Goal: Check status

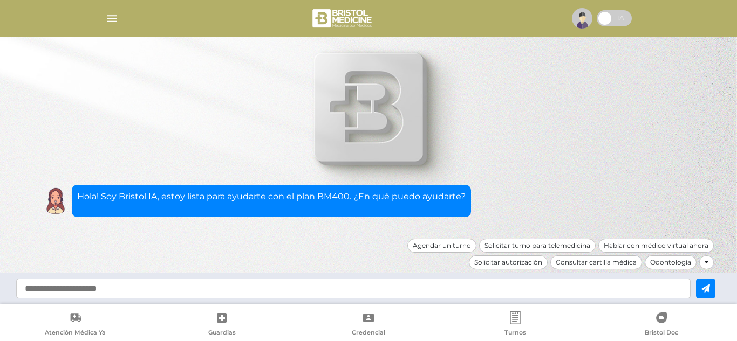
click at [111, 17] on img "button" at bounding box center [111, 18] width 13 height 13
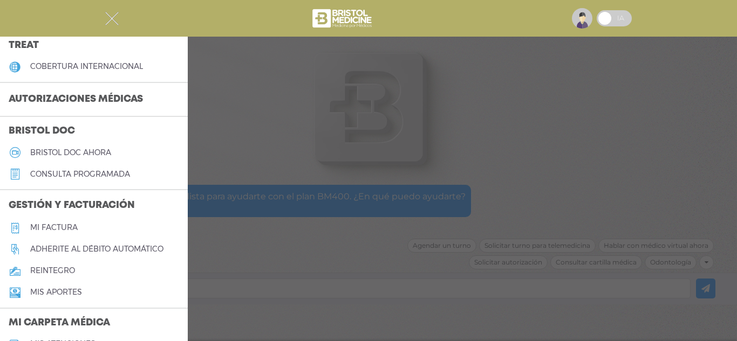
scroll to position [236, 0]
click at [87, 98] on h3 "Autorizaciones médicas" at bounding box center [76, 98] width 152 height 20
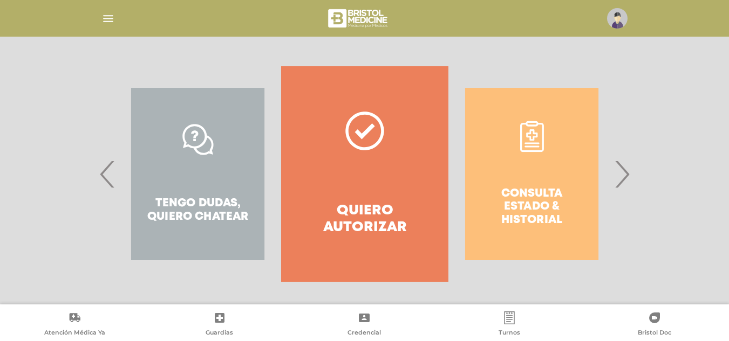
scroll to position [200, 0]
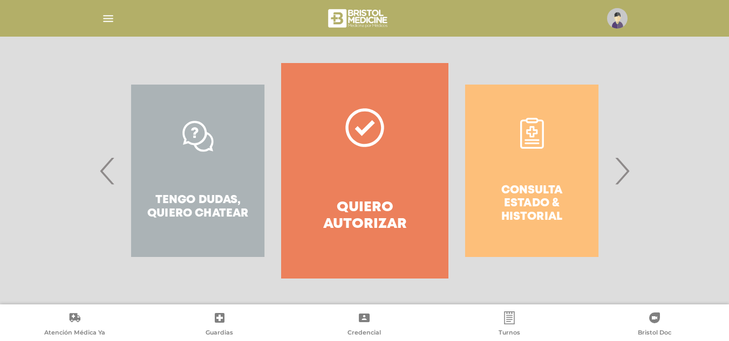
click at [559, 175] on div "Consulta estado & historial" at bounding box center [531, 171] width 167 height 216
click at [519, 212] on div "Consulta estado & historial" at bounding box center [531, 171] width 167 height 216
click at [627, 176] on span "›" at bounding box center [621, 171] width 21 height 58
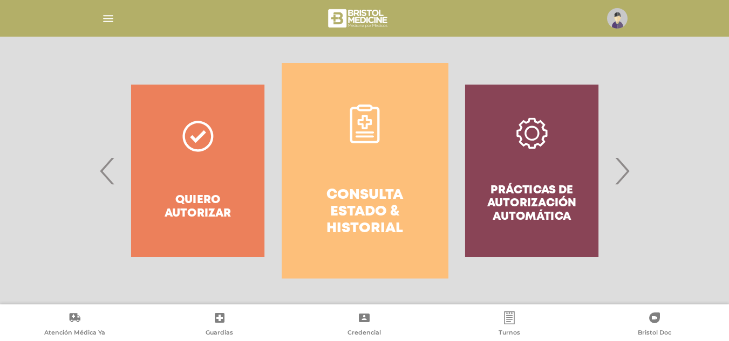
click at [347, 201] on h4 "Consulta estado & historial" at bounding box center [365, 212] width 128 height 51
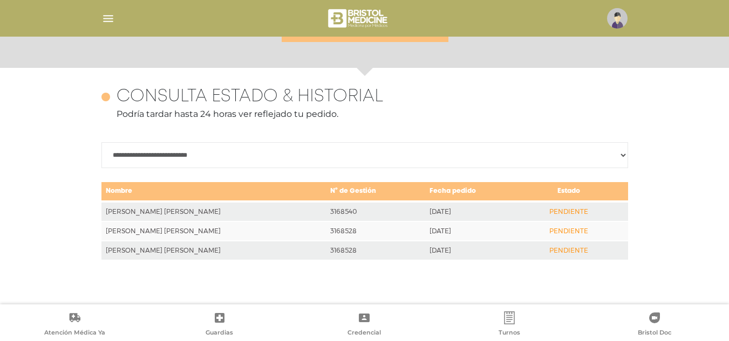
scroll to position [468, 0]
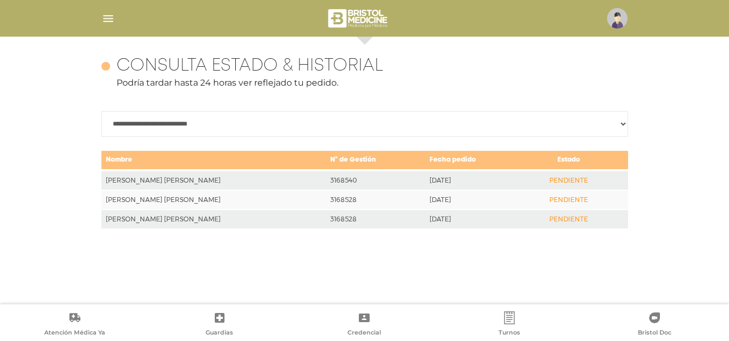
click at [571, 184] on td "PENDIENTE" at bounding box center [568, 180] width 86 height 20
drag, startPoint x: 571, startPoint y: 184, endPoint x: 419, endPoint y: 187, distance: 152.1
click at [419, 187] on tr "[PERSON_NAME] [PERSON_NAME] 3168540 [DATE] PENDIENTE" at bounding box center [364, 180] width 526 height 20
click at [419, 187] on td "3168540" at bounding box center [375, 180] width 99 height 20
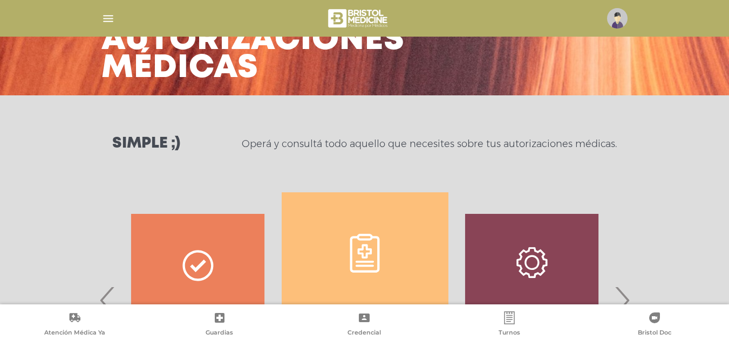
scroll to position [0, 0]
